Goal: Transaction & Acquisition: Book appointment/travel/reservation

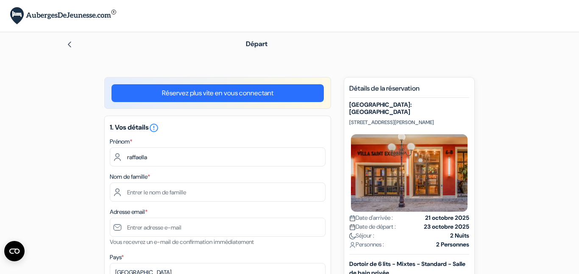
type input "raffaella"
click at [67, 43] on img at bounding box center [69, 44] width 7 height 7
